Goal: Information Seeking & Learning: Learn about a topic

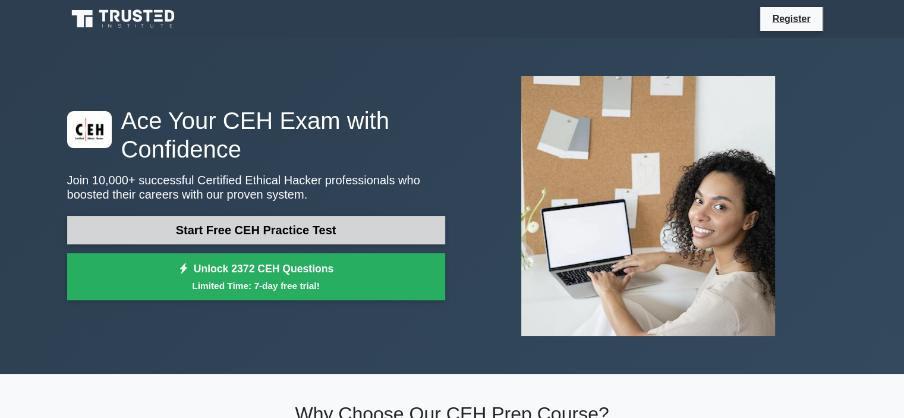
click at [266, 227] on link "Start Free CEH Practice Test" at bounding box center [256, 230] width 378 height 29
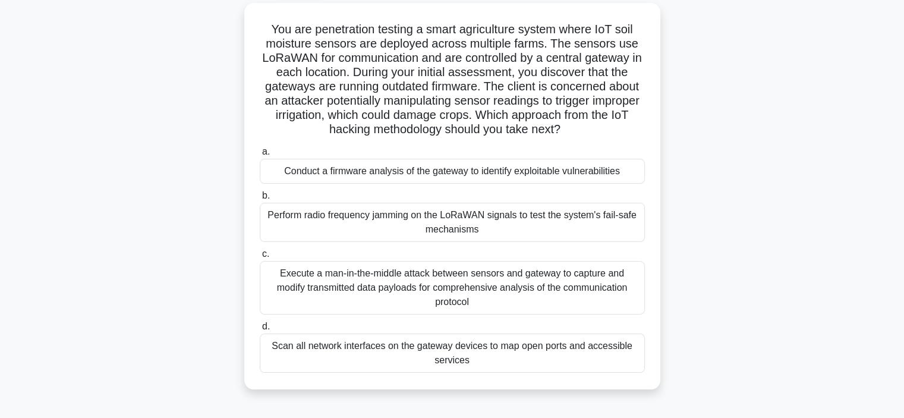
scroll to position [43, 0]
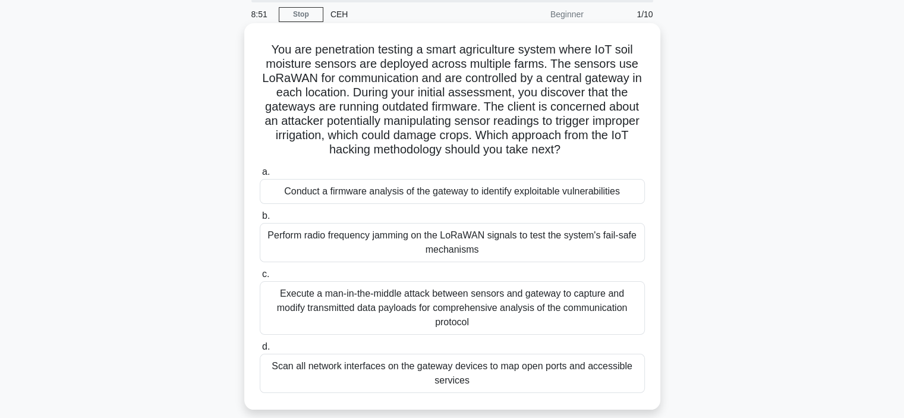
click at [435, 363] on div "Scan all network interfaces on the gateway devices to map open ports and access…" at bounding box center [452, 373] width 385 height 39
click at [260, 351] on input "d. Scan all network interfaces on the gateway devices to map open ports and acc…" at bounding box center [260, 347] width 0 height 8
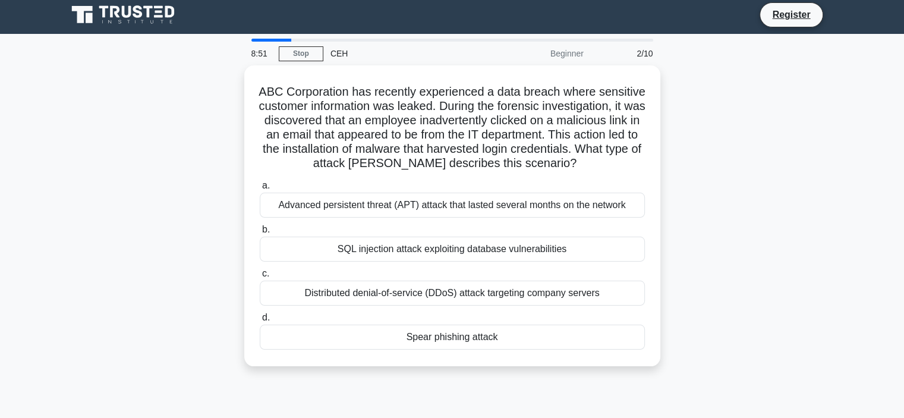
scroll to position [0, 0]
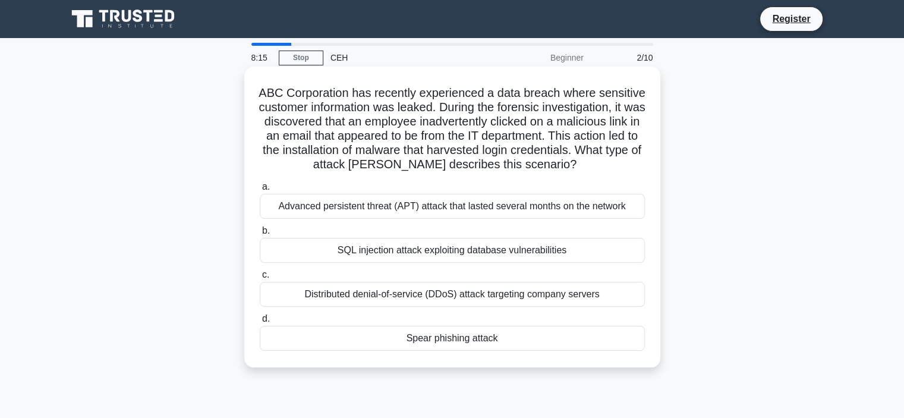
click at [439, 351] on div "Spear phishing attack" at bounding box center [452, 338] width 385 height 25
click at [260, 323] on input "[PERSON_NAME] phishing attack" at bounding box center [260, 319] width 0 height 8
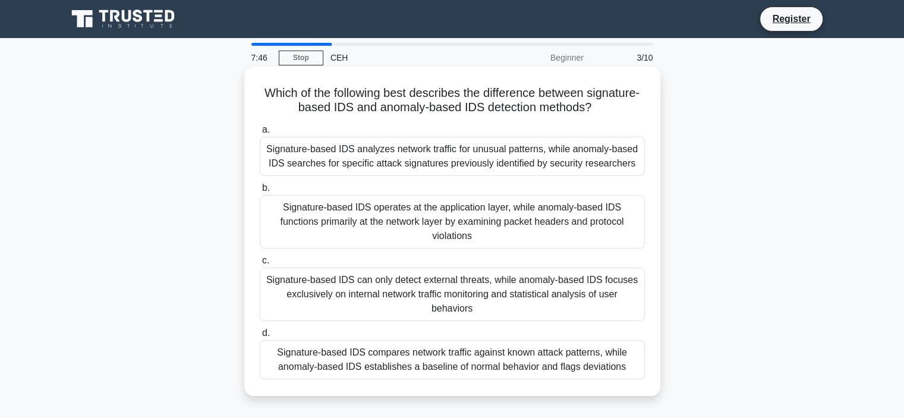
click at [488, 233] on div "Signature-based IDS operates at the application layer, while anomaly-based IDS …" at bounding box center [452, 222] width 385 height 54
click at [260, 192] on input "b. Signature-based IDS operates at the application layer, while anomaly-based I…" at bounding box center [260, 188] width 0 height 8
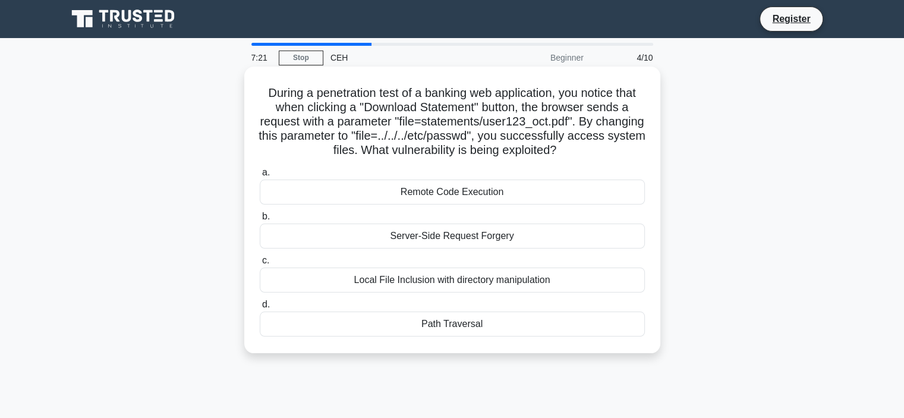
click at [480, 284] on div "Local File Inclusion with directory manipulation" at bounding box center [452, 280] width 385 height 25
click at [260, 265] on input "c. Local File Inclusion with directory manipulation" at bounding box center [260, 261] width 0 height 8
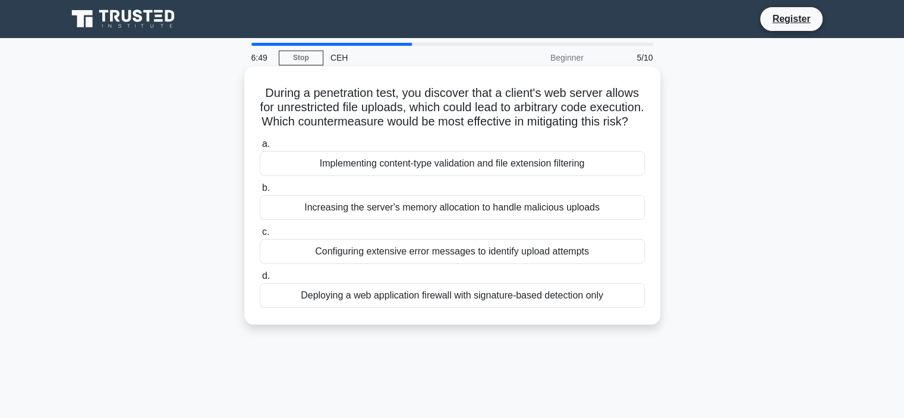
click at [435, 308] on div "Deploying a web application firewall with signature-based detection only" at bounding box center [452, 295] width 385 height 25
click at [260, 280] on input "d. Deploying a web application firewall with signature-based detection only" at bounding box center [260, 276] width 0 height 8
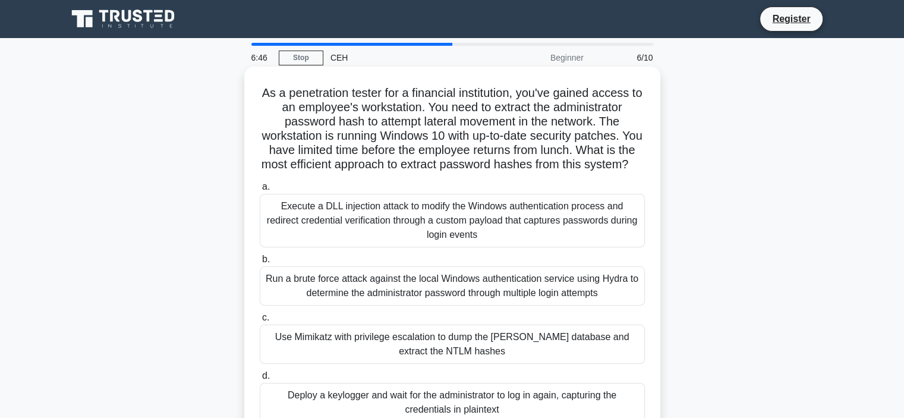
click at [488, 247] on div "Execute a DLL injection attack to modify the Windows authentication process and…" at bounding box center [452, 221] width 385 height 54
click at [260, 191] on input "a. Execute a DLL injection attack to modify the Windows authentication process …" at bounding box center [260, 187] width 0 height 8
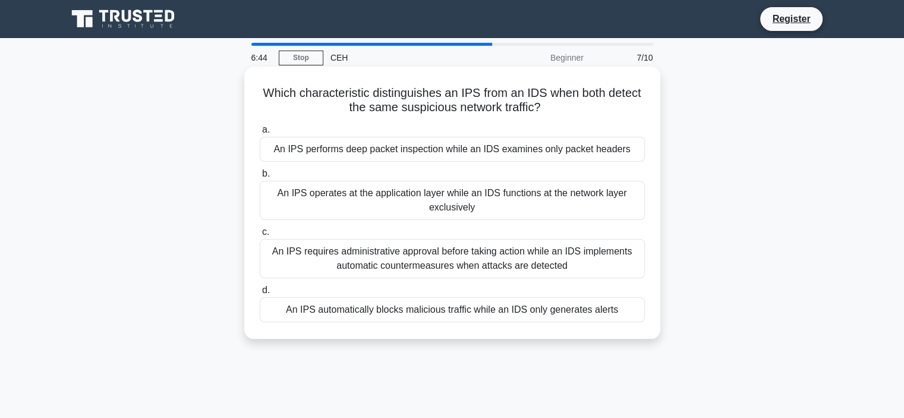
click at [464, 268] on div "An IPS requires administrative approval before taking action while an IDS imple…" at bounding box center [452, 258] width 385 height 39
click at [260, 236] on input "c. An IPS requires administrative approval before taking action while an IDS im…" at bounding box center [260, 232] width 0 height 8
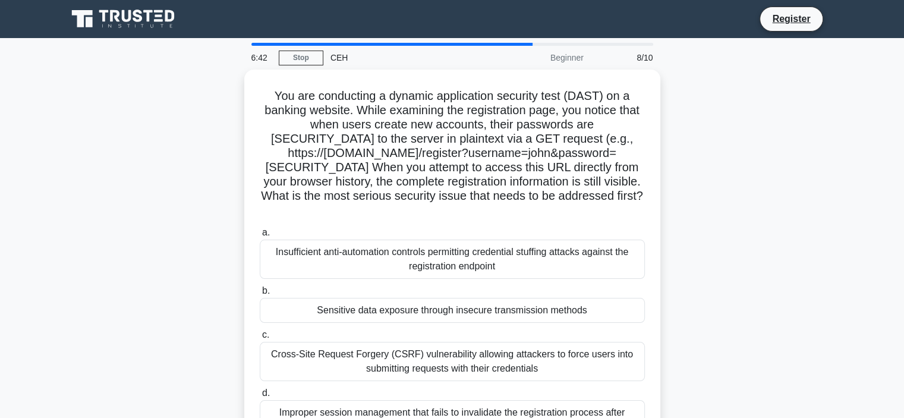
click at [464, 268] on div "Insufficient anti-automation controls permitting credential stuffing attacks ag…" at bounding box center [452, 259] width 385 height 39
click at [260, 237] on input "a. Insufficient anti-automation controls permitting credential stuffing attacks…" at bounding box center [260, 233] width 0 height 8
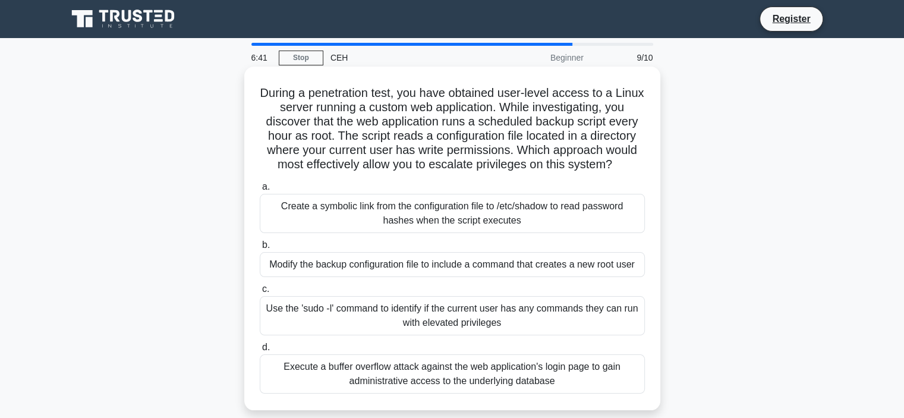
click at [445, 323] on div "Use the 'sudo -l' command to identify if the current user has any commands they…" at bounding box center [452, 315] width 385 height 39
click at [260, 293] on input "c. Use the 'sudo -l' command to identify if the current user has any commands t…" at bounding box center [260, 289] width 0 height 8
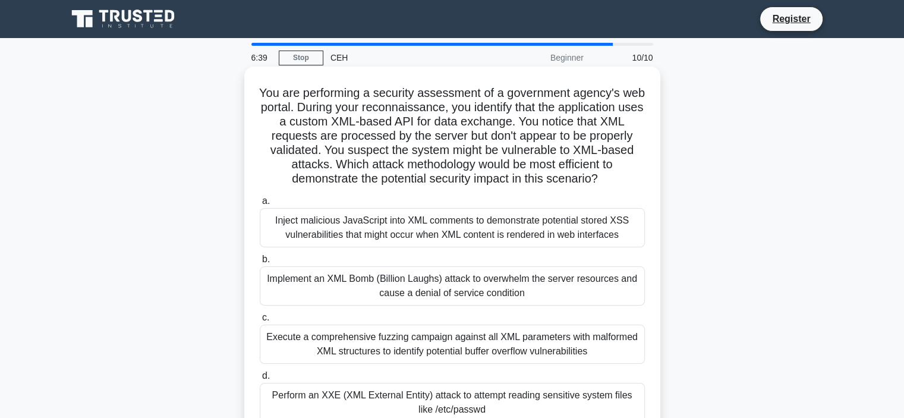
click at [457, 277] on div "Implement an XML Bomb (Billion Laughs) attack to overwhelm the server resources…" at bounding box center [452, 285] width 385 height 39
click at [260, 263] on input "b. Implement an XML Bomb (Billion Laughs) attack to overwhelm the server resour…" at bounding box center [260, 260] width 0 height 8
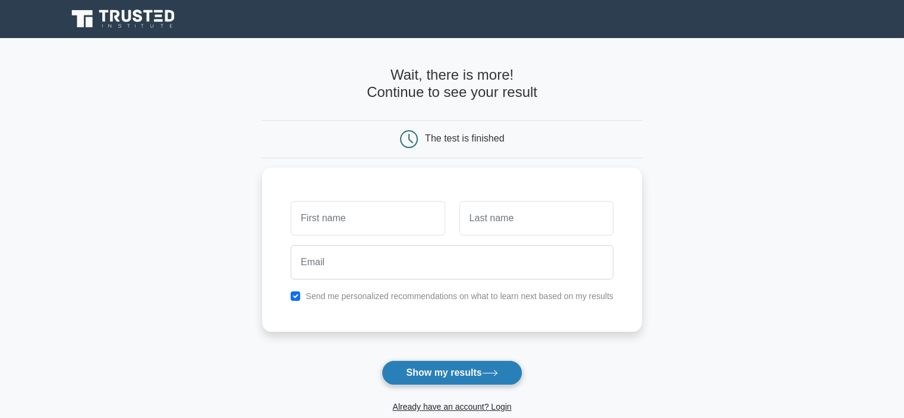
click at [431, 369] on button "Show my results" at bounding box center [452, 372] width 140 height 25
type input "abc"
click at [448, 373] on button "Show my results" at bounding box center [452, 372] width 140 height 25
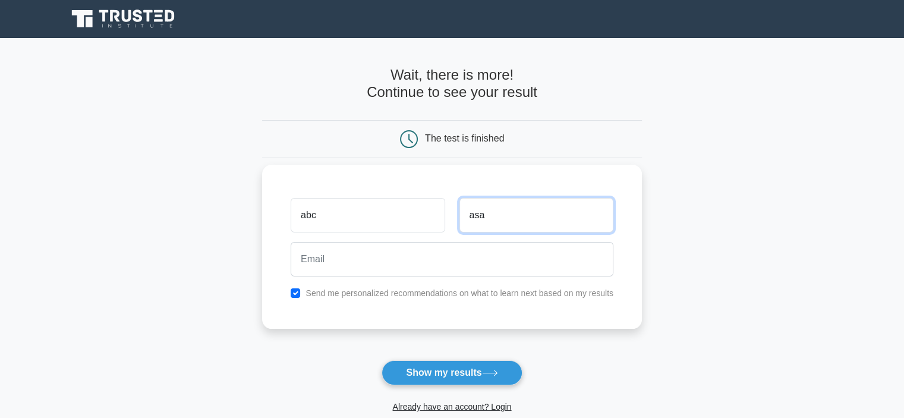
type input "asa"
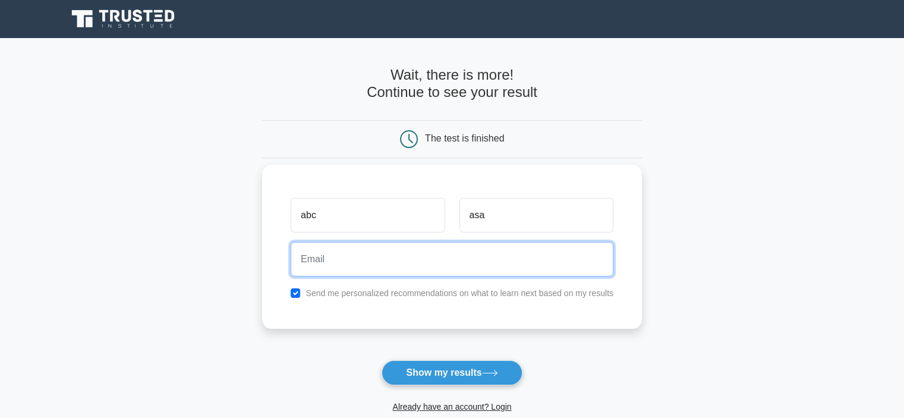
click at [471, 252] on input "email" at bounding box center [452, 259] width 323 height 34
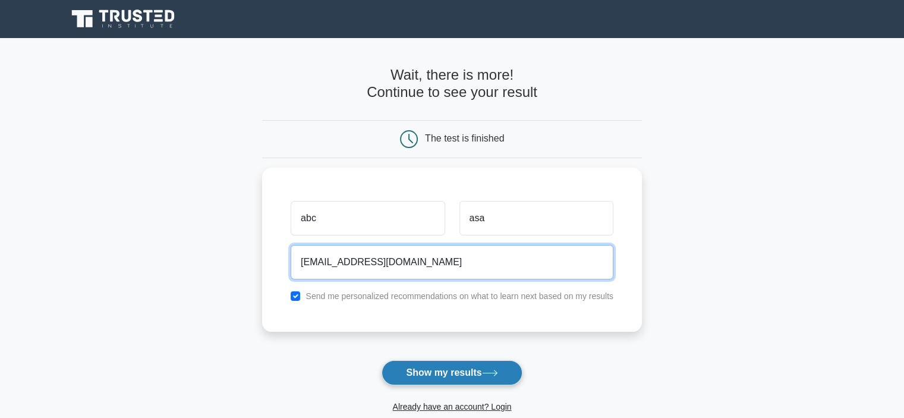
type input "asad@gmail.com"
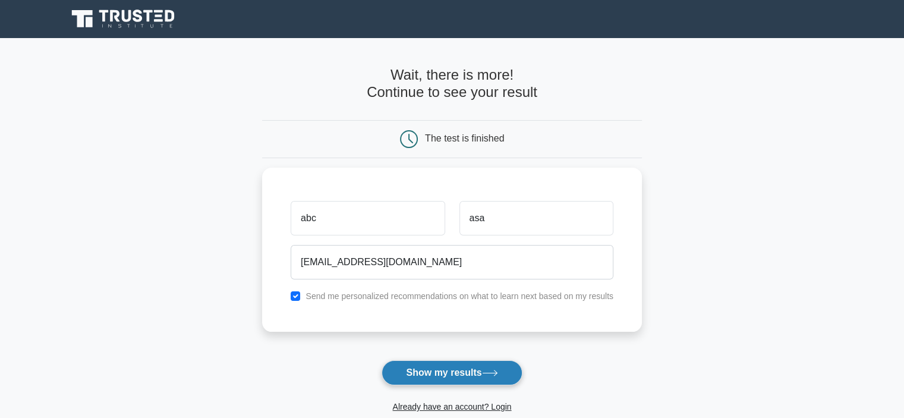
click at [451, 373] on button "Show my results" at bounding box center [452, 372] width 140 height 25
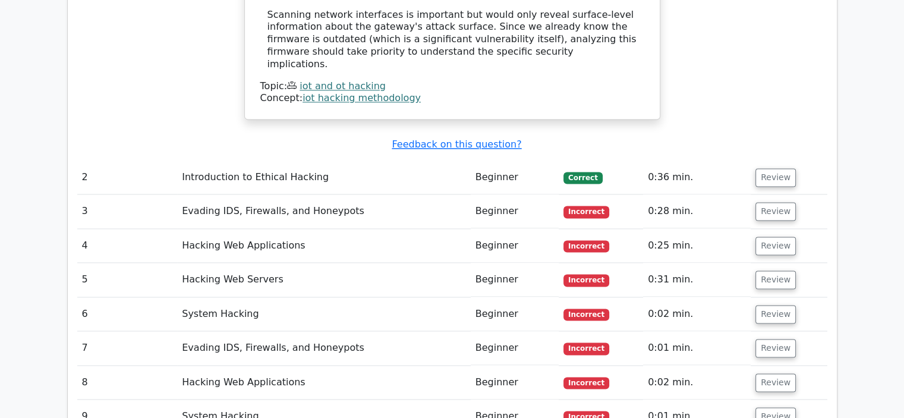
scroll to position [1667, 0]
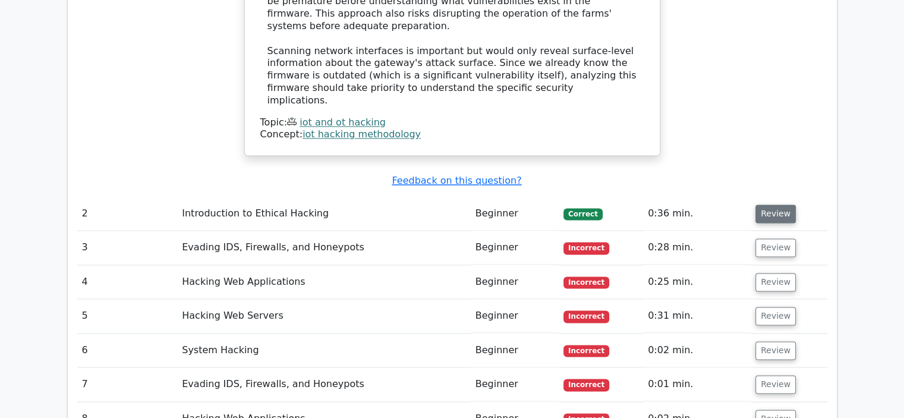
click at [762, 205] on button "Review" at bounding box center [776, 214] width 40 height 18
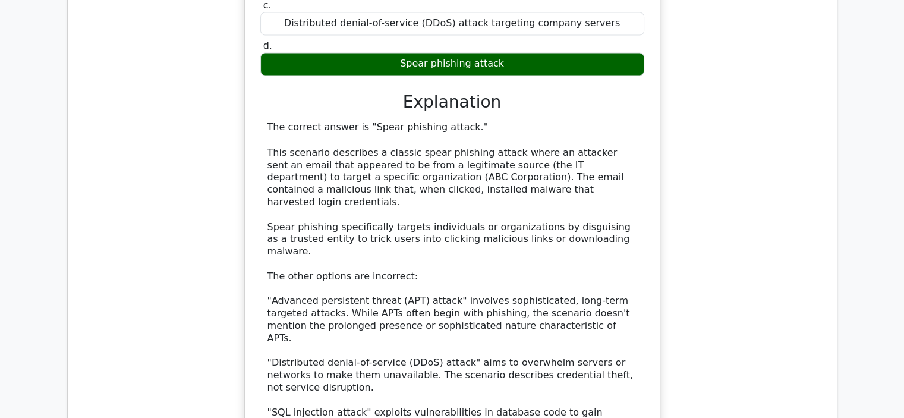
scroll to position [2190, 0]
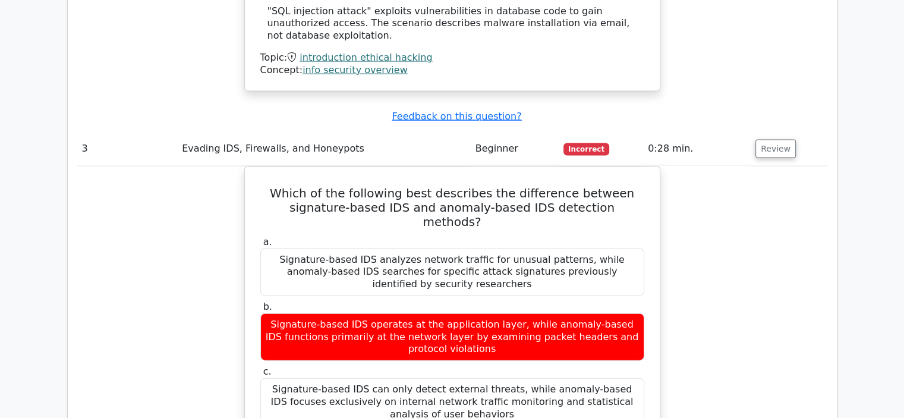
scroll to position [2581, 0]
